Goal: Feedback & Contribution: Submit feedback/report problem

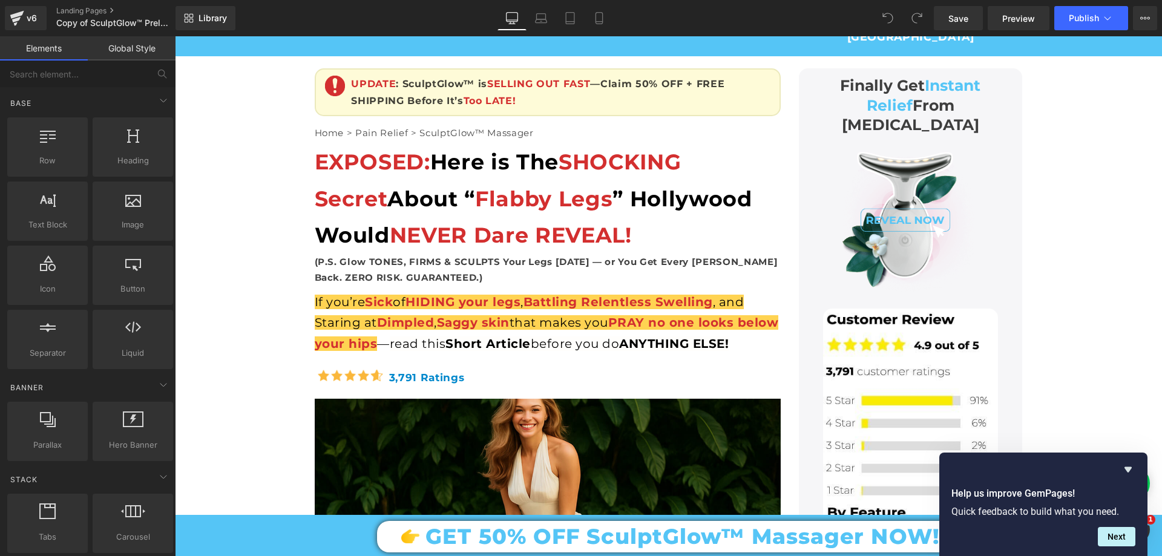
scroll to position [182, 0]
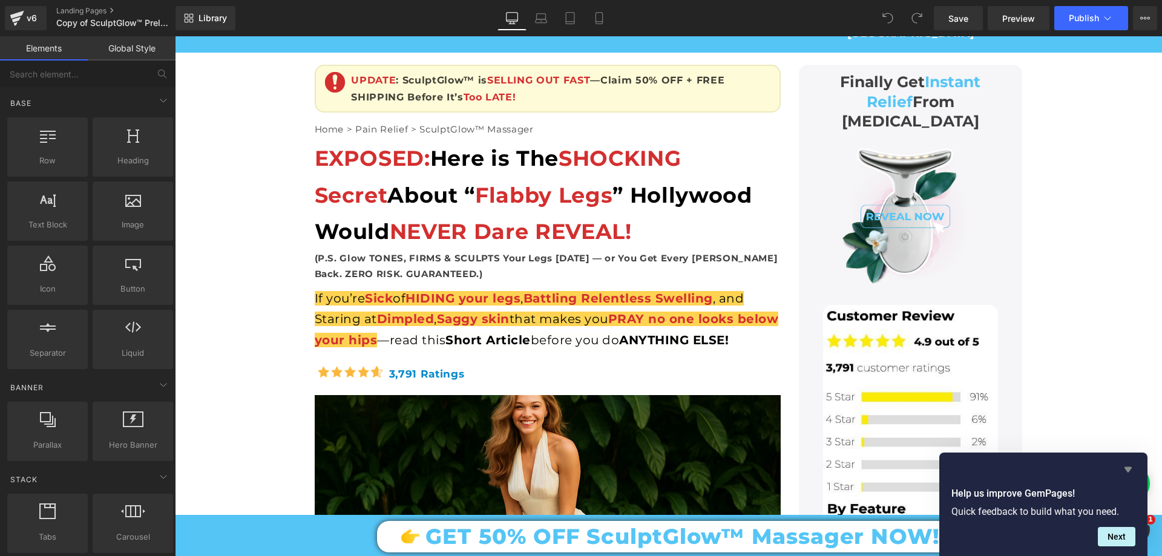
click at [1129, 466] on icon "Hide survey" at bounding box center [1128, 469] width 15 height 15
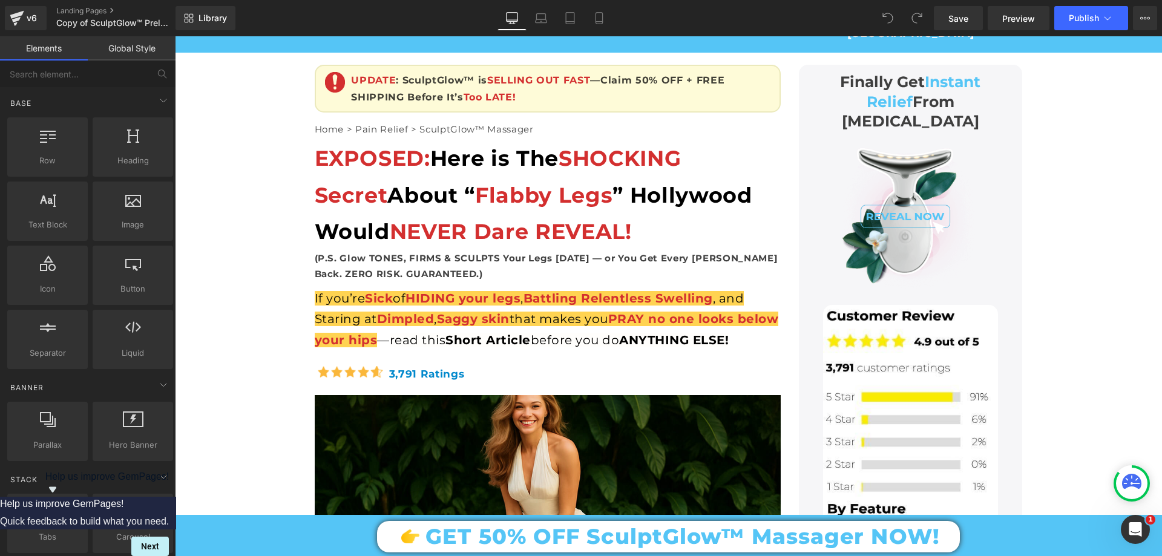
click at [60, 497] on icon "Show survey - Help us improve GemPages!" at bounding box center [52, 489] width 15 height 15
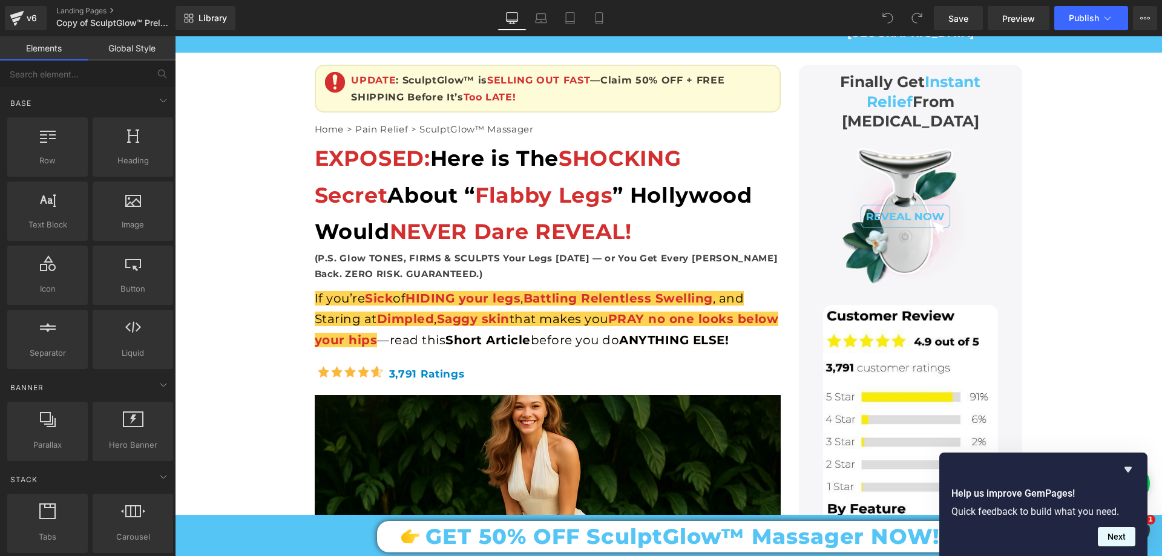
click at [1108, 543] on button "Next" at bounding box center [1117, 536] width 38 height 19
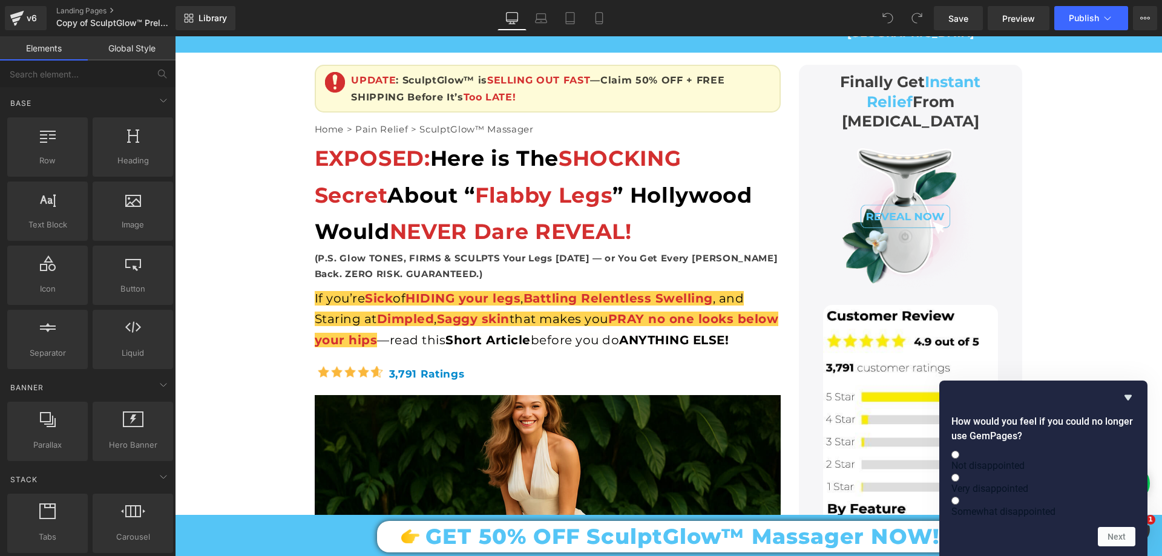
click at [959, 474] on input "Very disappointed" at bounding box center [955, 478] width 8 height 8
radio input "true"
click at [1108, 540] on button "Next" at bounding box center [1117, 536] width 38 height 19
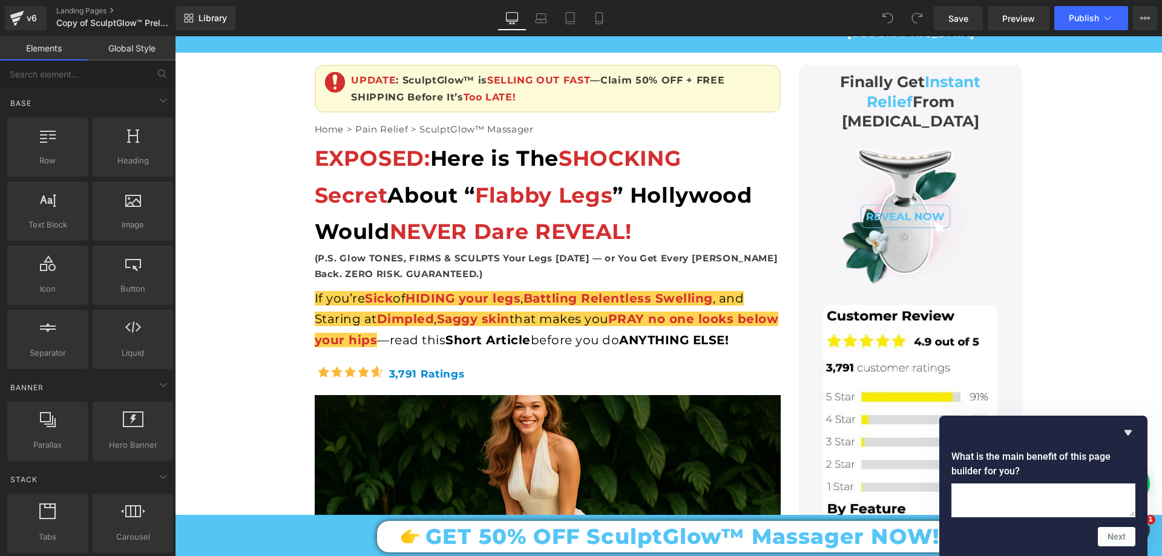
click at [1022, 484] on textarea at bounding box center [1043, 501] width 184 height 34
type textarea "Brutal easy edit and feature for edit and realy helpfull and commitement from g…"
click at [1117, 543] on button "Next" at bounding box center [1117, 536] width 38 height 19
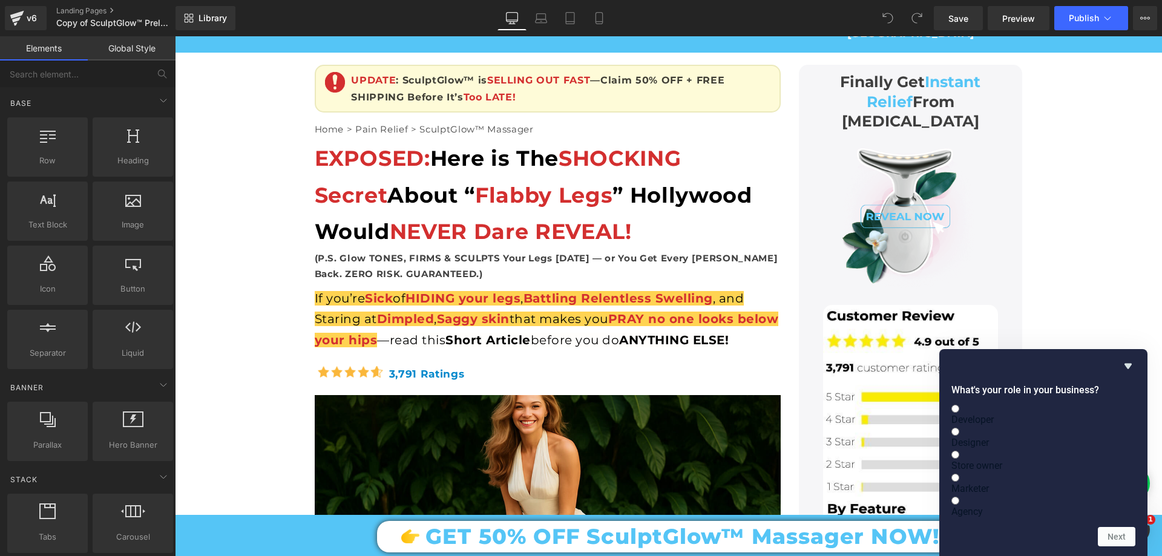
click at [1002, 460] on span "Store owner" at bounding box center [976, 465] width 51 height 11
click at [959, 451] on input "Store owner" at bounding box center [955, 455] width 8 height 8
radio input "true"
click at [1108, 540] on button "Next" at bounding box center [1117, 536] width 38 height 19
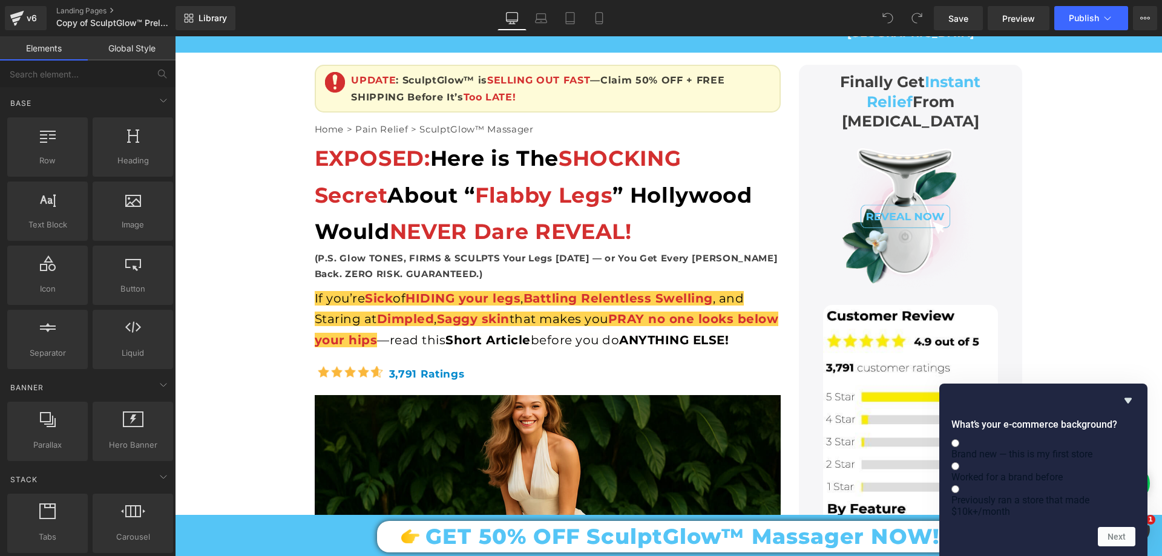
click at [1030, 448] on span "Brand new — this is my first store" at bounding box center [1021, 453] width 141 height 11
click at [959, 439] on input "Brand new — this is my first store" at bounding box center [955, 443] width 8 height 8
radio input "true"
click at [1120, 540] on button "Next" at bounding box center [1117, 536] width 38 height 19
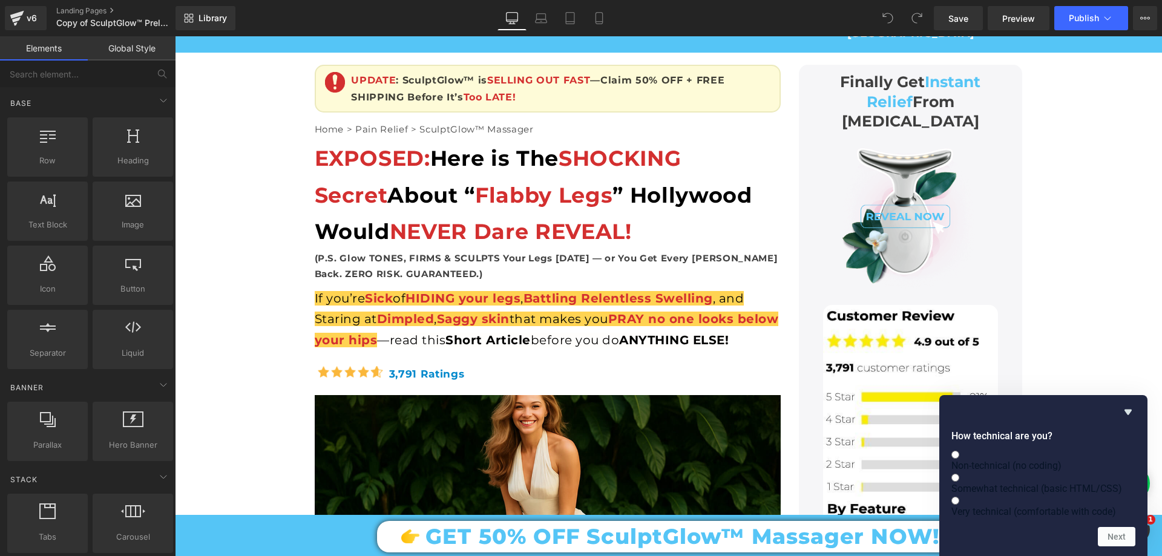
click at [1030, 460] on span "Non-technical (no coding)" at bounding box center [1006, 465] width 110 height 11
click at [959, 451] on input "Non-technical (no coding)" at bounding box center [955, 455] width 8 height 8
radio input "true"
click at [1112, 538] on button "Next" at bounding box center [1117, 536] width 38 height 19
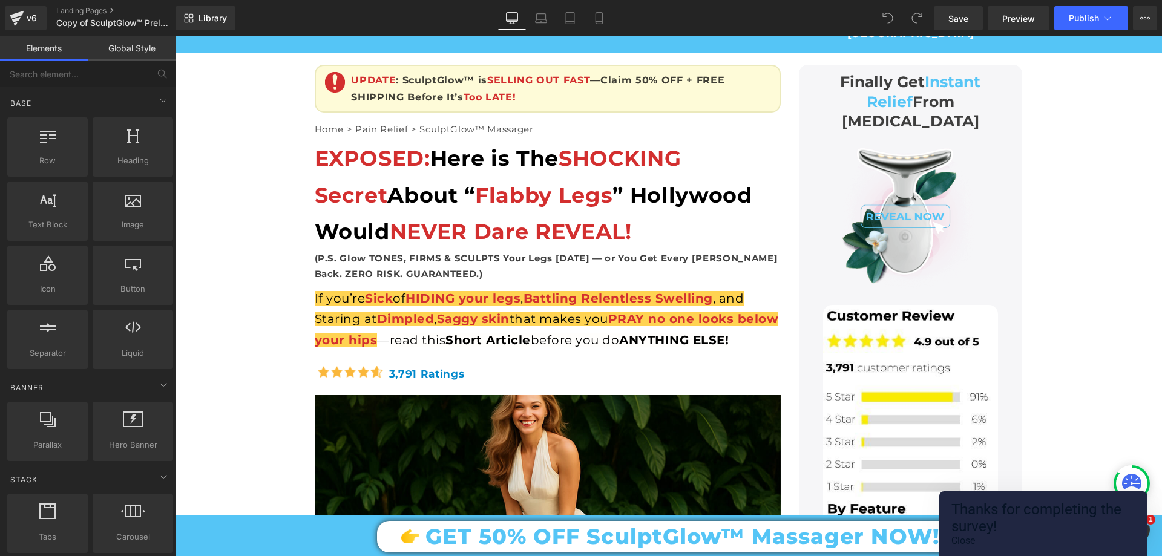
click at [975, 535] on button "Close" at bounding box center [963, 540] width 24 height 11
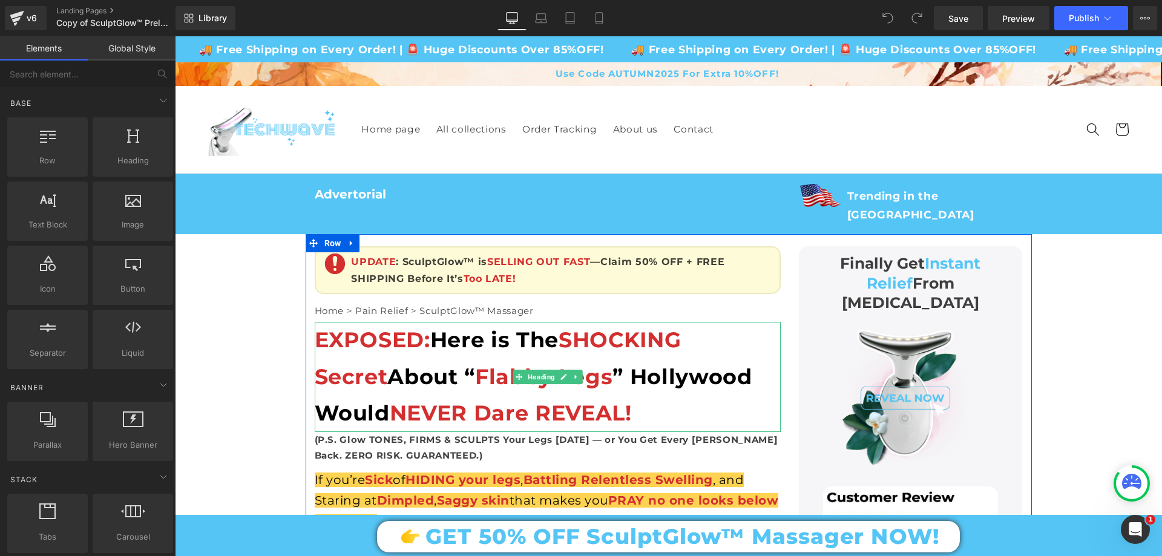
scroll to position [242, 0]
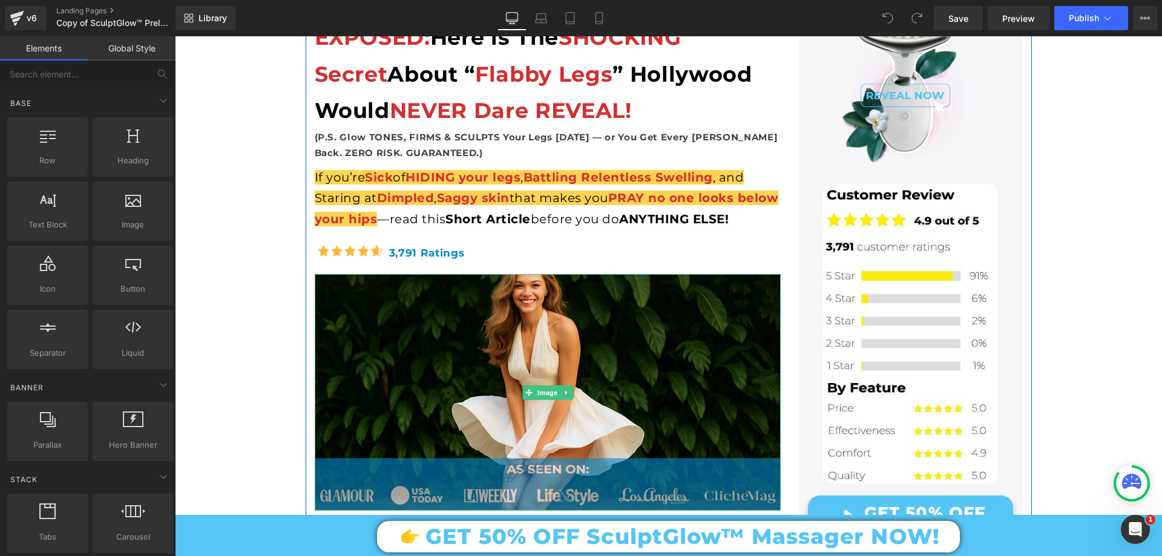
scroll to position [121, 0]
